Goal: Information Seeking & Learning: Learn about a topic

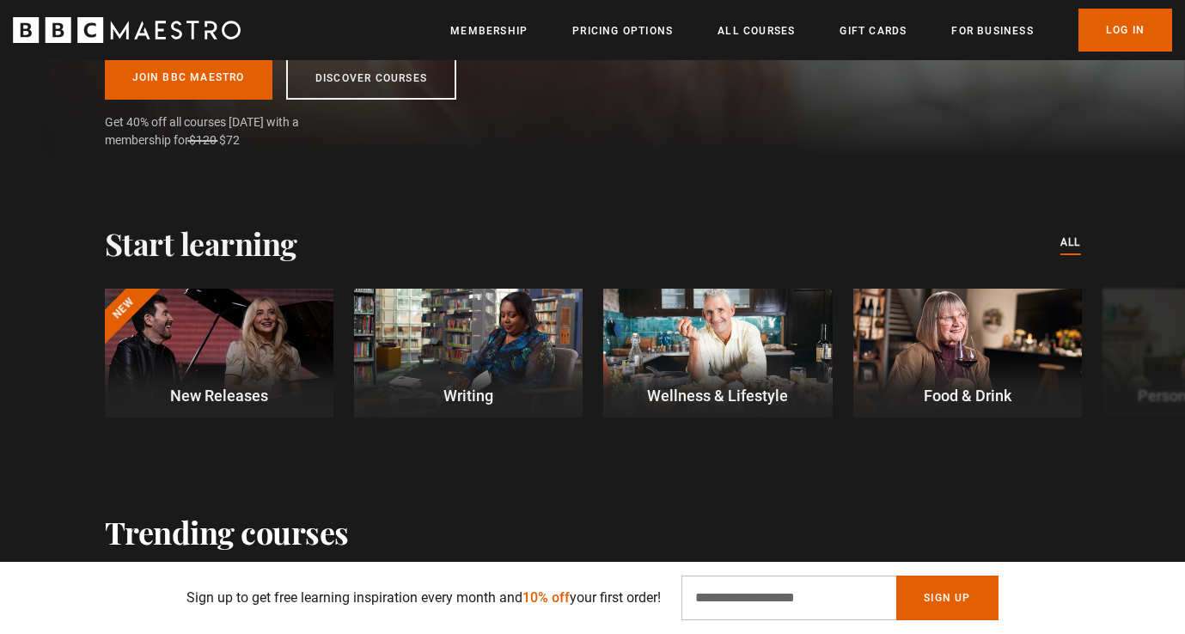
scroll to position [462, 0]
click at [1140, 348] on button "Next" at bounding box center [1133, 355] width 43 height 43
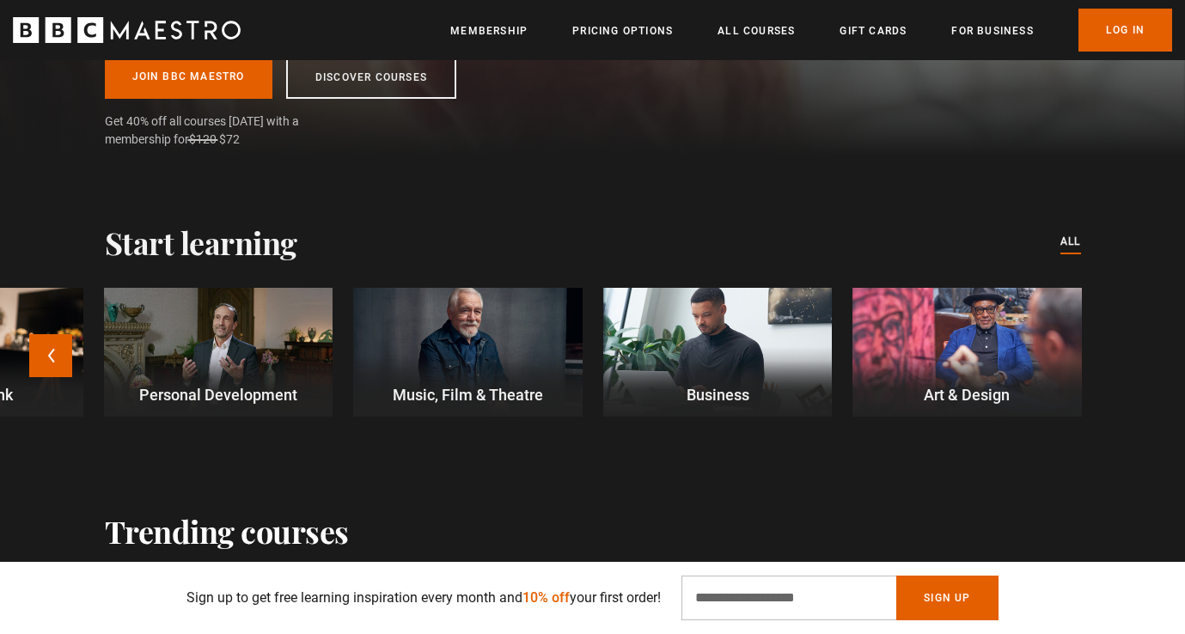
click at [172, 331] on div at bounding box center [218, 352] width 228 height 129
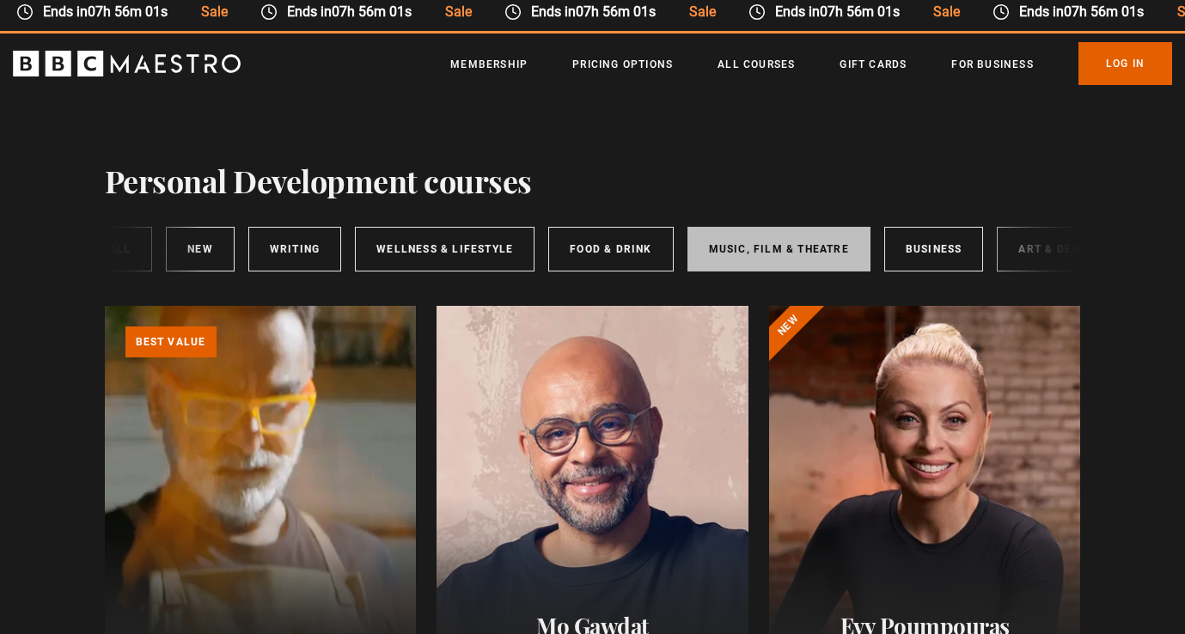
scroll to position [0, 285]
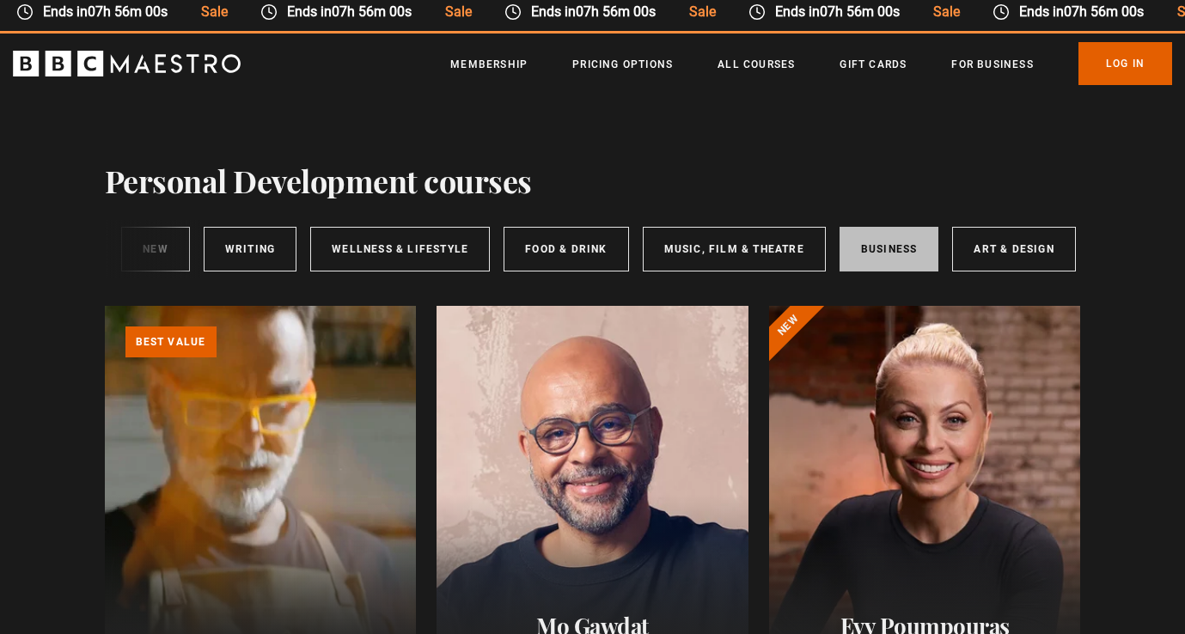
click at [894, 247] on link "Business" at bounding box center [889, 249] width 100 height 45
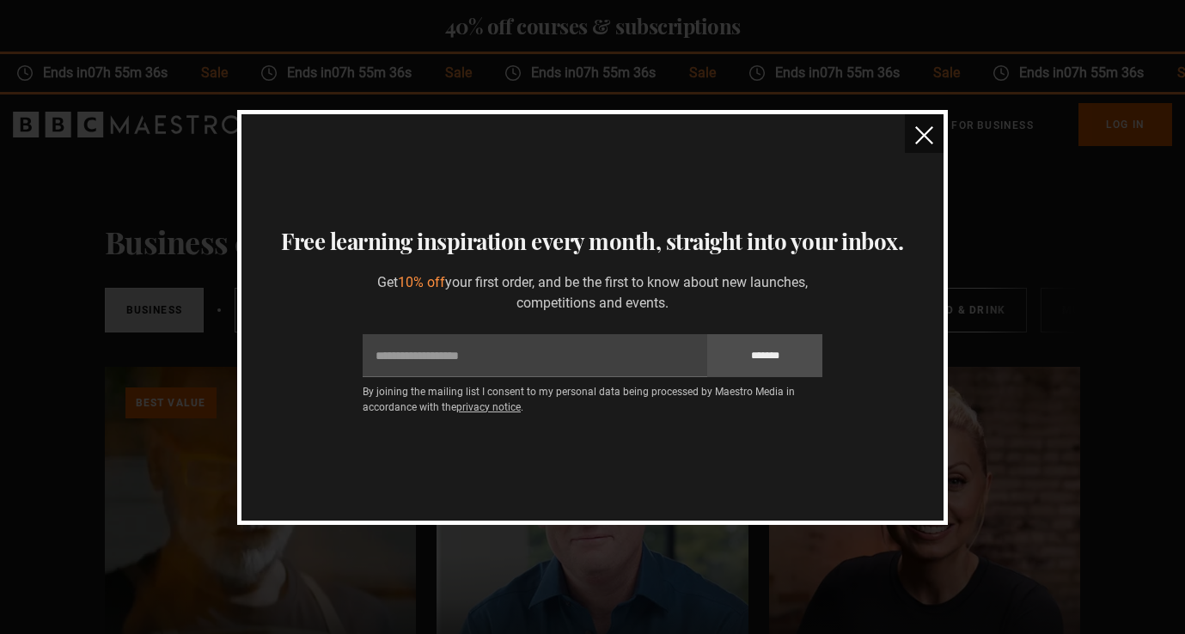
click at [932, 131] on img "close" at bounding box center [924, 135] width 18 height 18
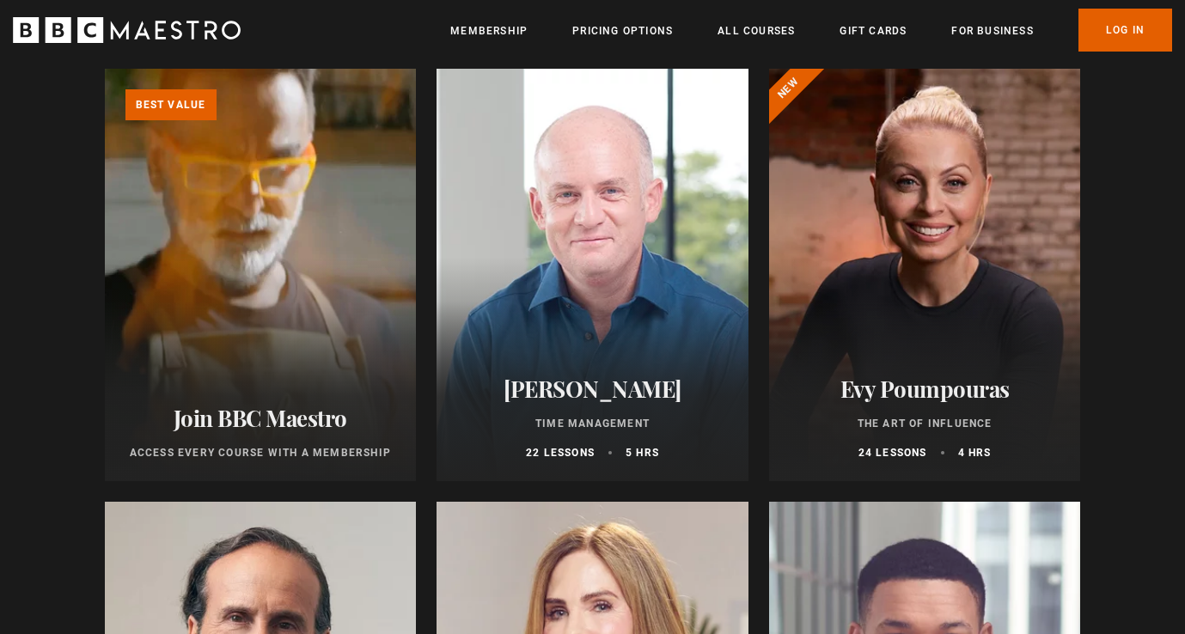
scroll to position [302, 0]
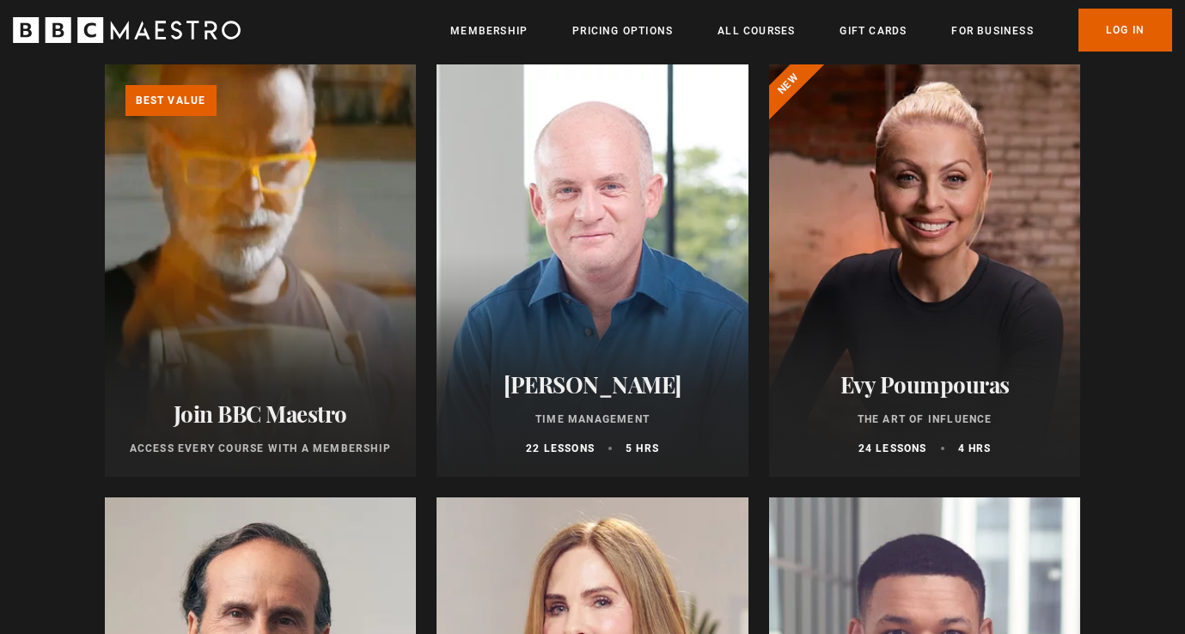
click at [895, 251] on div at bounding box center [925, 270] width 312 height 412
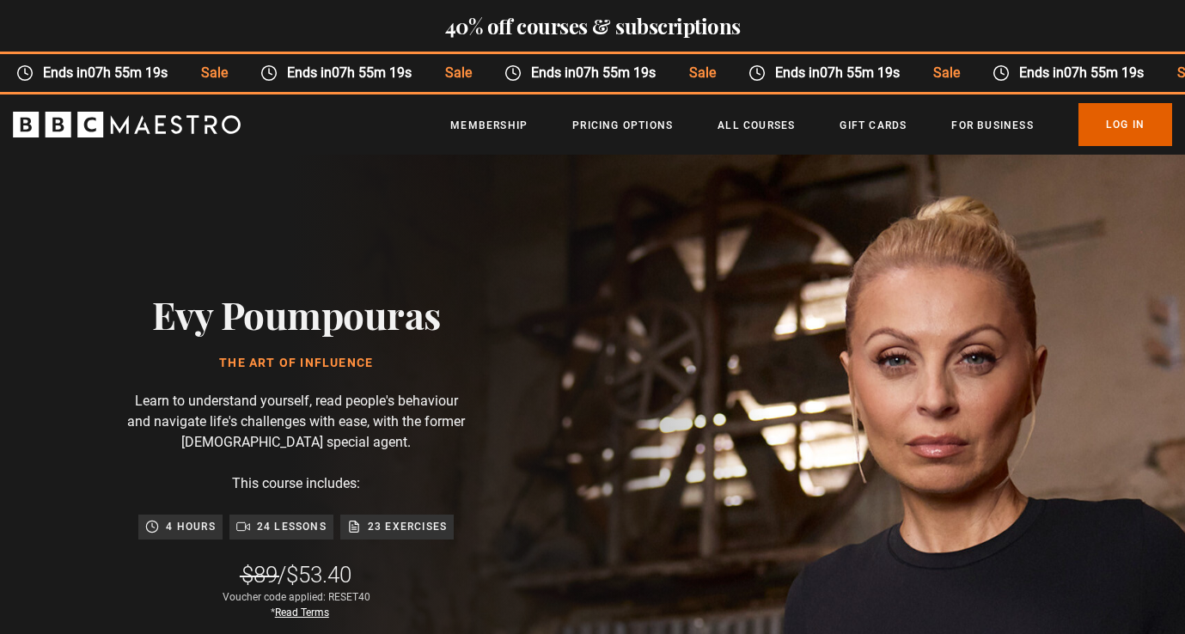
scroll to position [0, 225]
click at [608, 60] on div "Ends in 07h 55m 16s Sale Ends in 07h 55m 16s Sale Ends in 07h 55m 16s Sale Ends…" at bounding box center [592, 74] width 1185 height 40
click at [620, 25] on h2 "40% off courses & subscriptions" at bounding box center [592, 26] width 1185 height 24
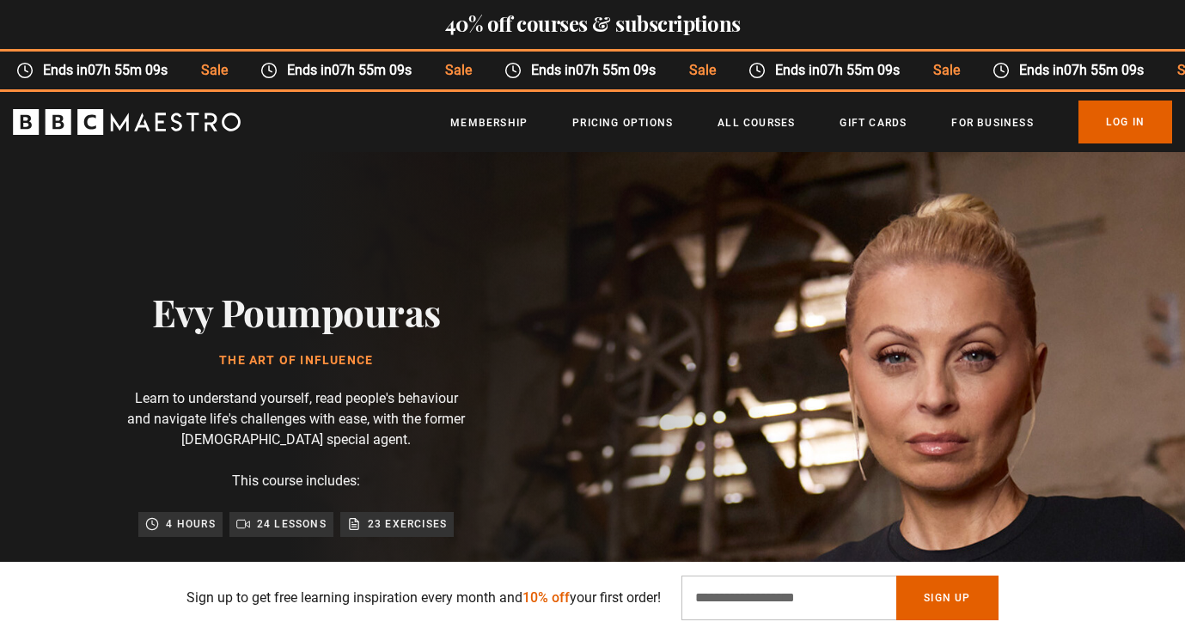
scroll to position [5, 0]
